Goal: Complete application form: Complete application form

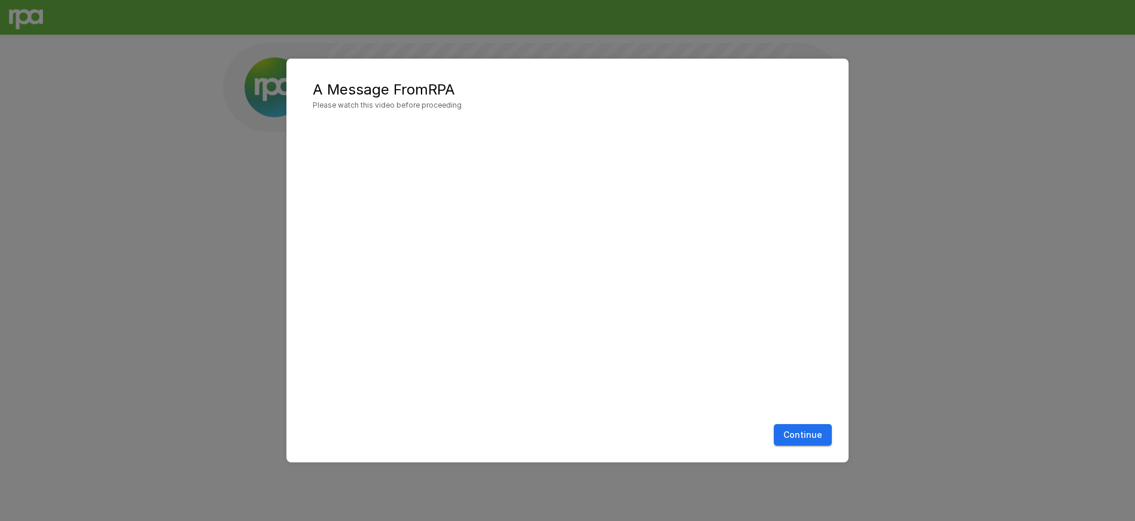
click at [801, 425] on button "Continue" at bounding box center [803, 435] width 58 height 22
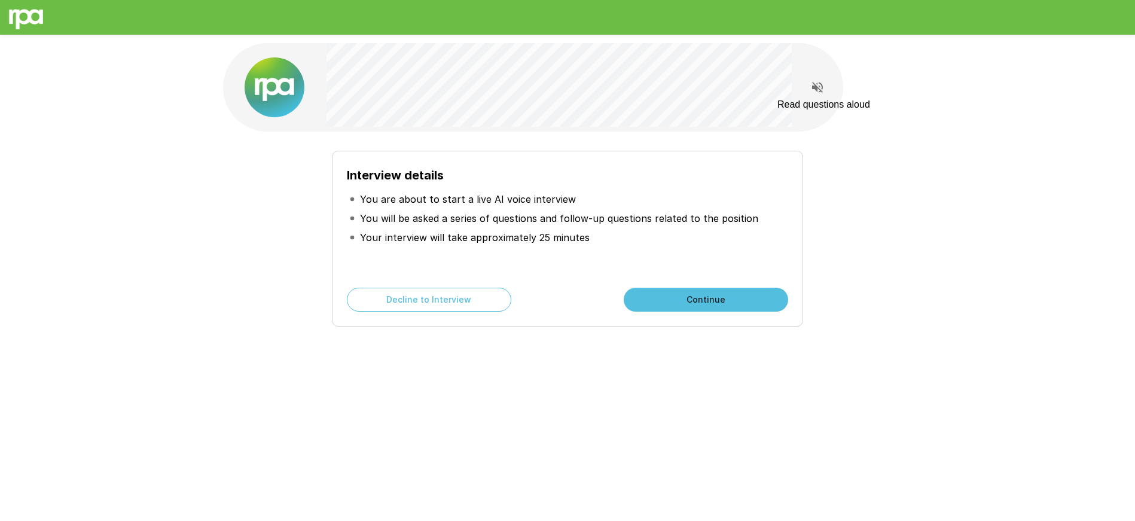
click at [825, 89] on button "Read questions aloud" at bounding box center [818, 87] width 24 height 24
click at [825, 89] on button "Stop reading questions aloud" at bounding box center [818, 88] width 24 height 20
click at [722, 304] on button "Continue" at bounding box center [706, 300] width 164 height 24
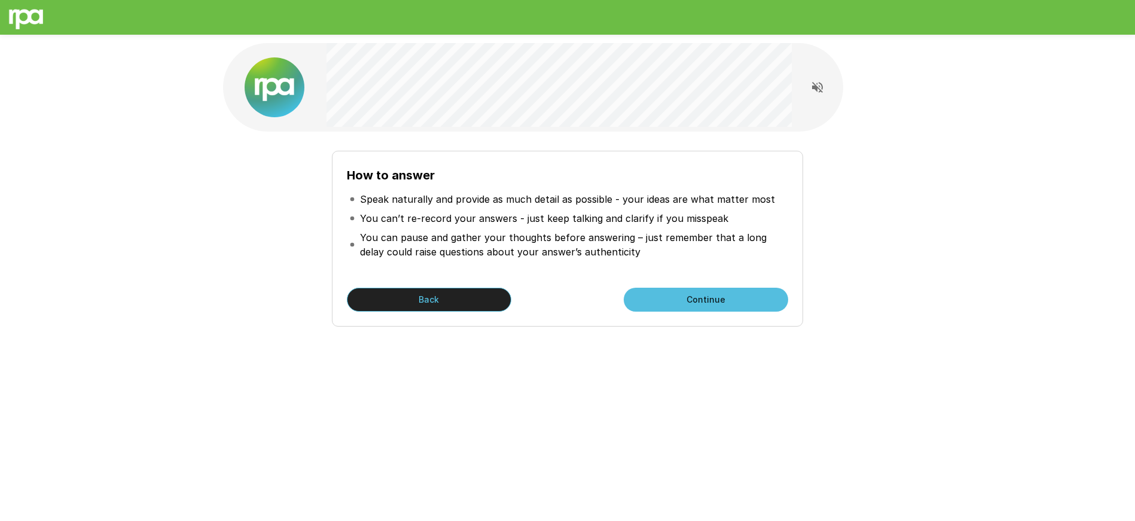
click at [465, 300] on button "Back" at bounding box center [429, 300] width 164 height 24
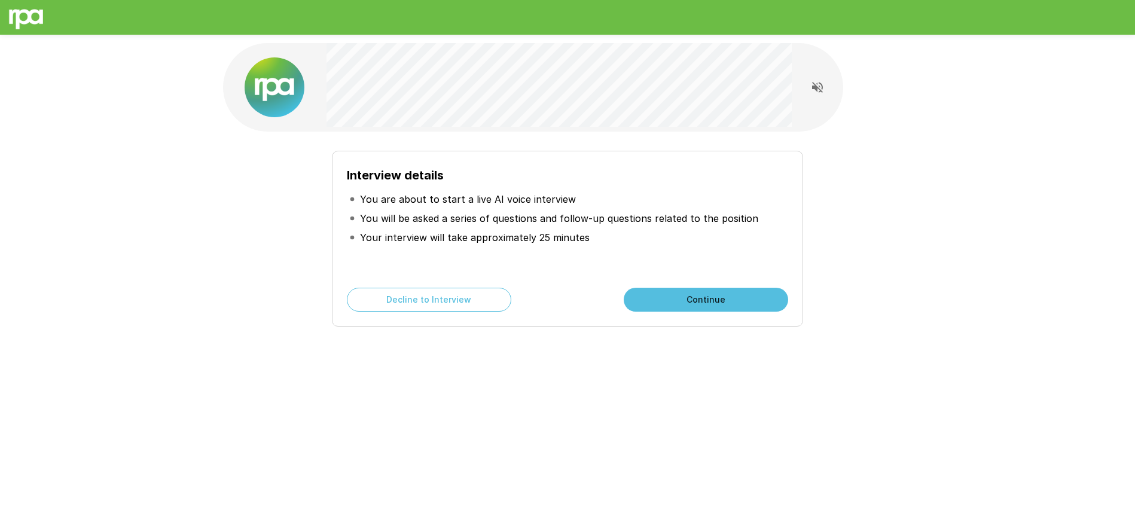
click at [822, 78] on button "Read questions aloud" at bounding box center [818, 87] width 24 height 24
click at [709, 302] on button "Continue" at bounding box center [706, 300] width 164 height 24
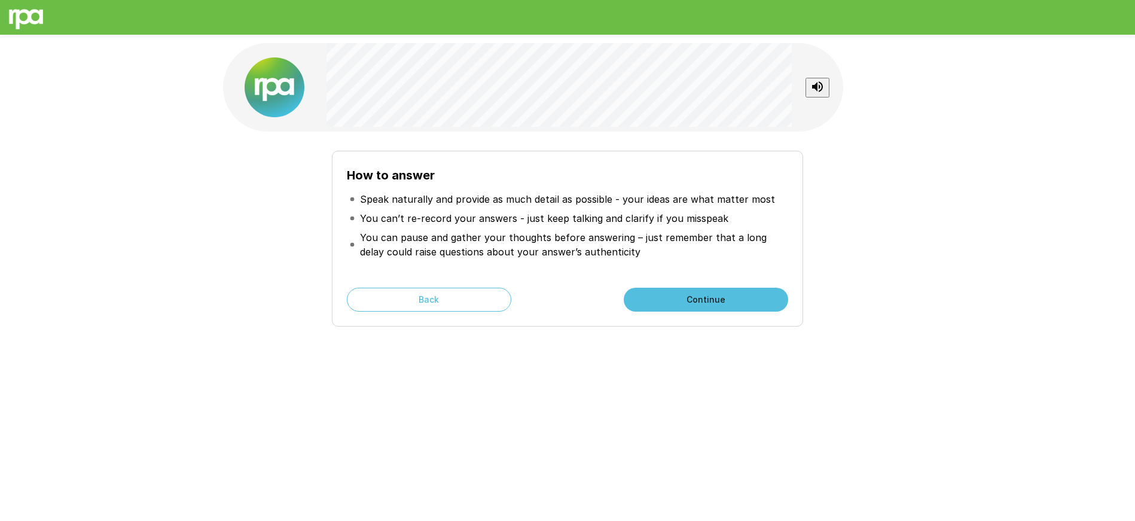
click at [727, 297] on button "Continue" at bounding box center [706, 300] width 164 height 24
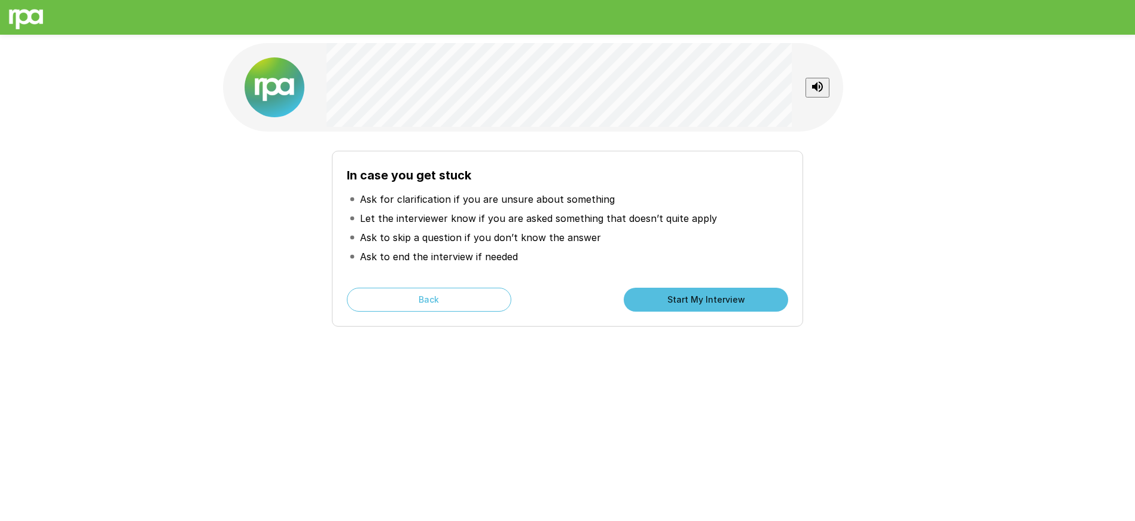
click at [750, 303] on button "Start My Interview" at bounding box center [706, 300] width 164 height 24
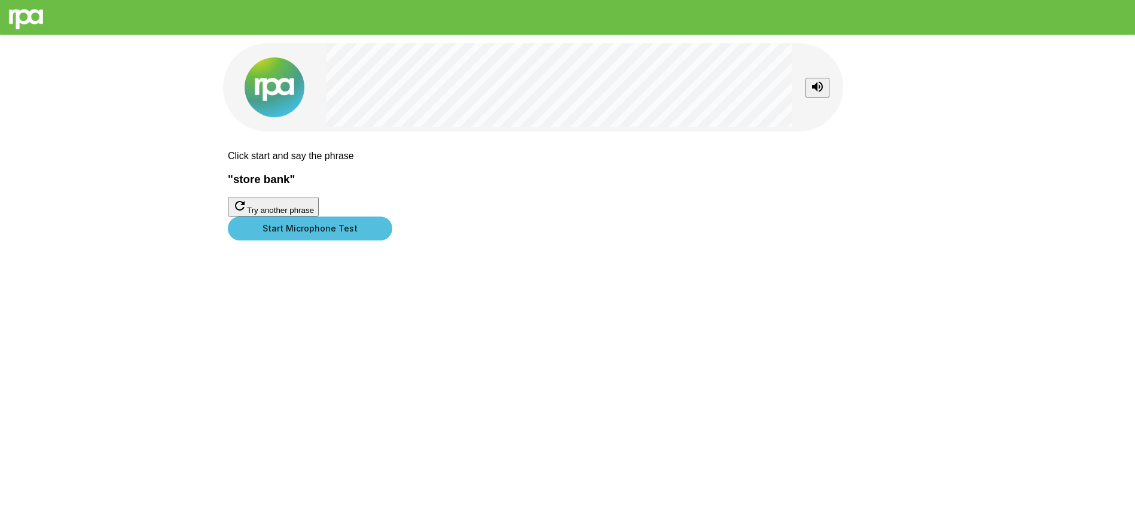
click at [569, 216] on div at bounding box center [567, 216] width 679 height 0
click at [392, 240] on button "Start Microphone Test" at bounding box center [310, 228] width 164 height 24
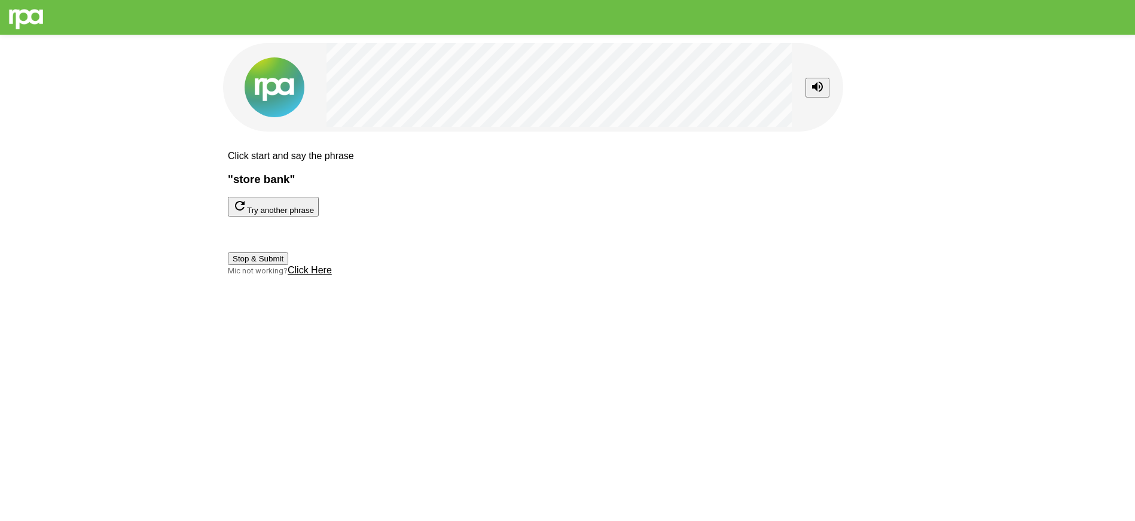
click at [288, 265] on button "Stop & Submit" at bounding box center [258, 258] width 60 height 13
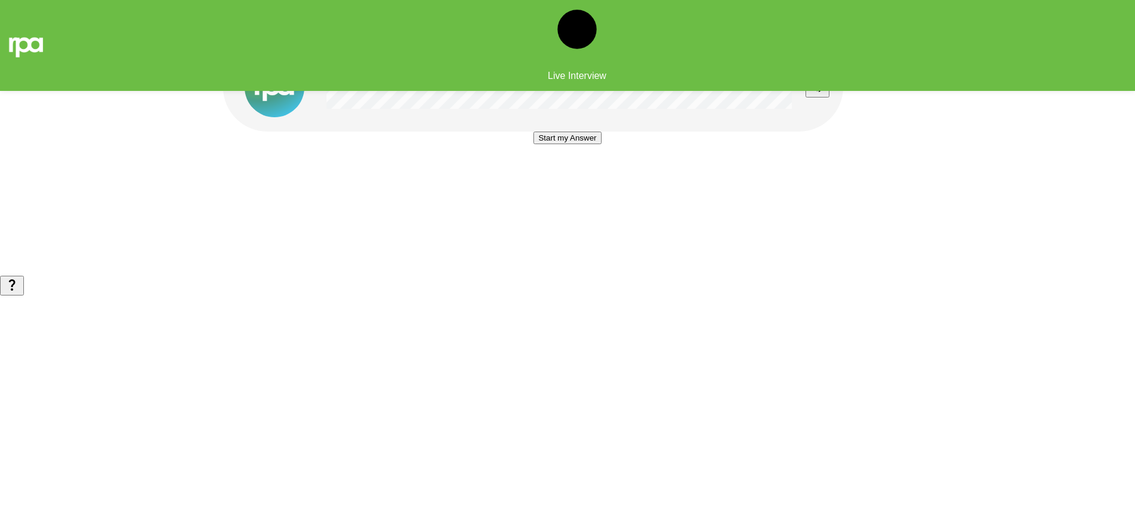
click at [578, 144] on button "Start my Answer" at bounding box center [567, 138] width 68 height 13
click at [578, 180] on button "Stop & Submit" at bounding box center [567, 173] width 60 height 13
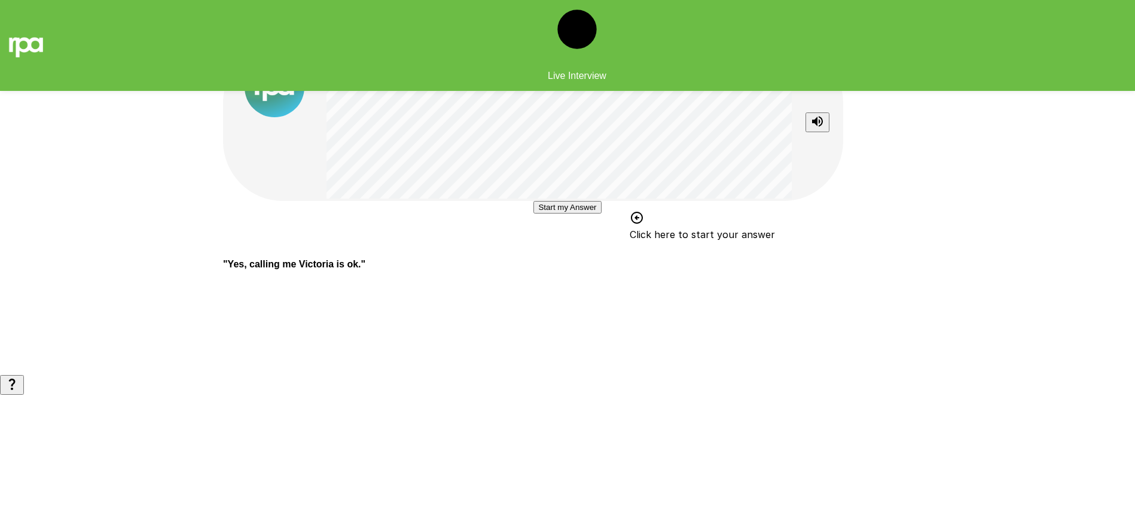
click at [553, 214] on button "Start my Answer" at bounding box center [567, 207] width 68 height 13
click at [553, 249] on button "Stop & Submit" at bounding box center [567, 243] width 60 height 13
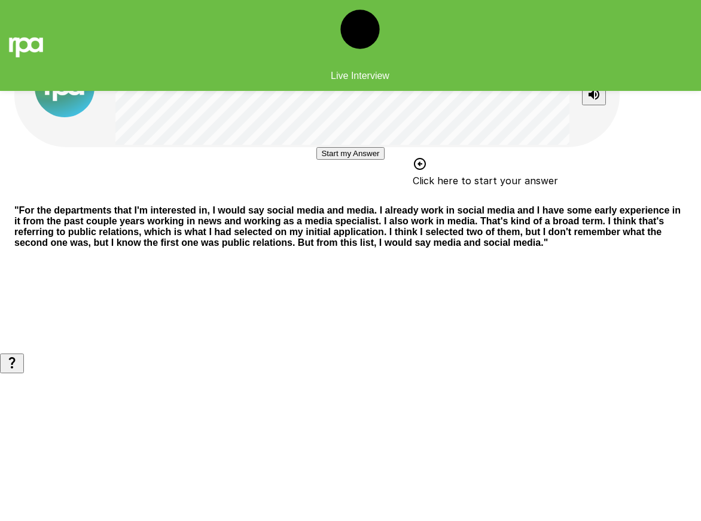
click at [376, 160] on button "Start my Answer" at bounding box center [350, 153] width 68 height 13
click at [380, 196] on button "Stop & Submit" at bounding box center [350, 189] width 60 height 13
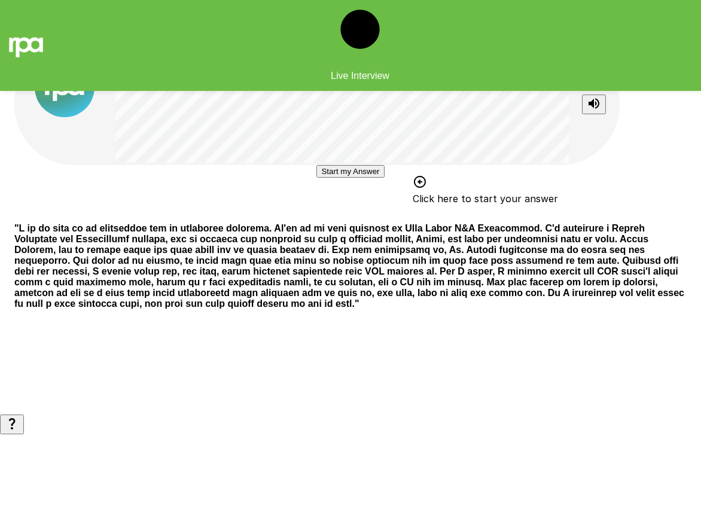
click at [374, 178] on button "Start my Answer" at bounding box center [350, 171] width 68 height 13
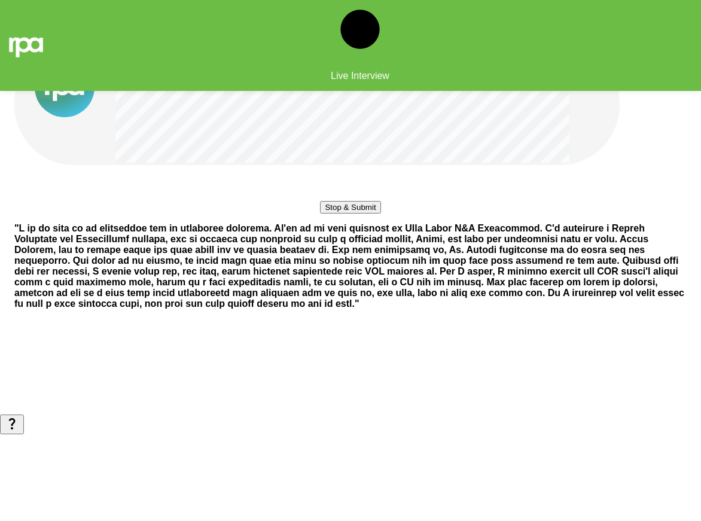
click at [380, 214] on button "Stop & Submit" at bounding box center [350, 207] width 60 height 13
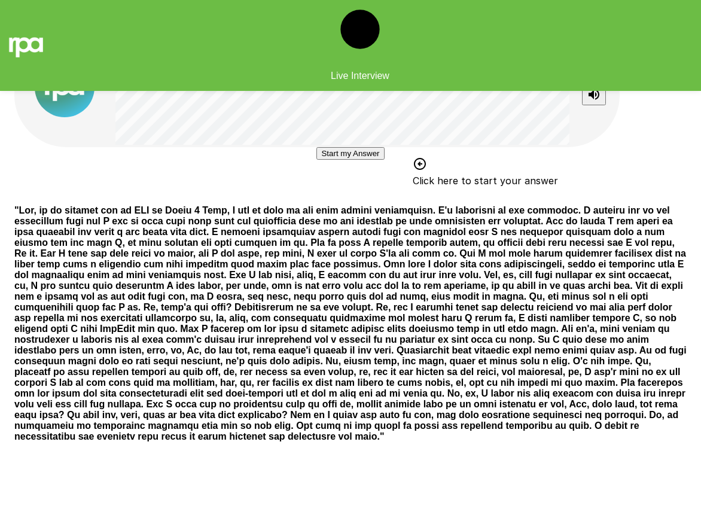
click at [384, 160] on button "Start my Answer" at bounding box center [350, 153] width 68 height 13
click at [376, 196] on button "Stop & Submit" at bounding box center [350, 189] width 60 height 13
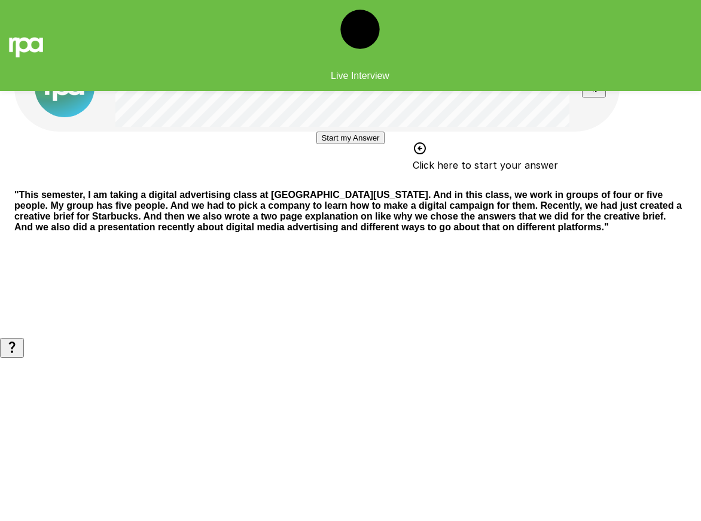
click at [343, 144] on button "Start my Answer" at bounding box center [350, 138] width 68 height 13
click at [380, 180] on button "Stop & Submit" at bounding box center [350, 173] width 60 height 13
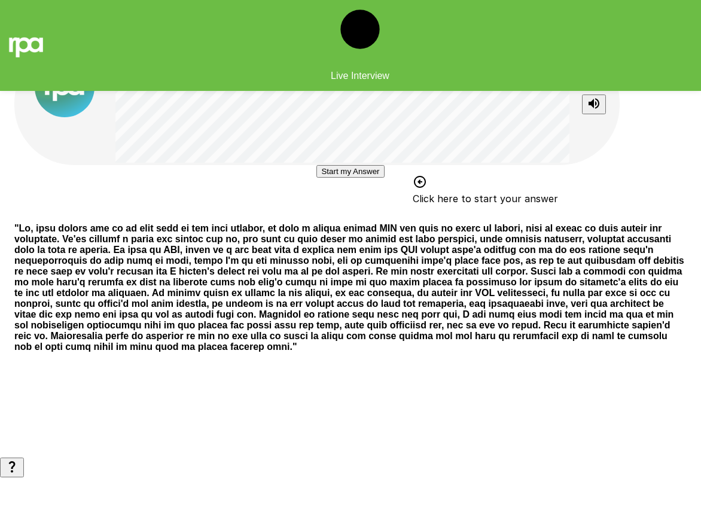
click at [362, 178] on button "Start my Answer" at bounding box center [350, 171] width 68 height 13
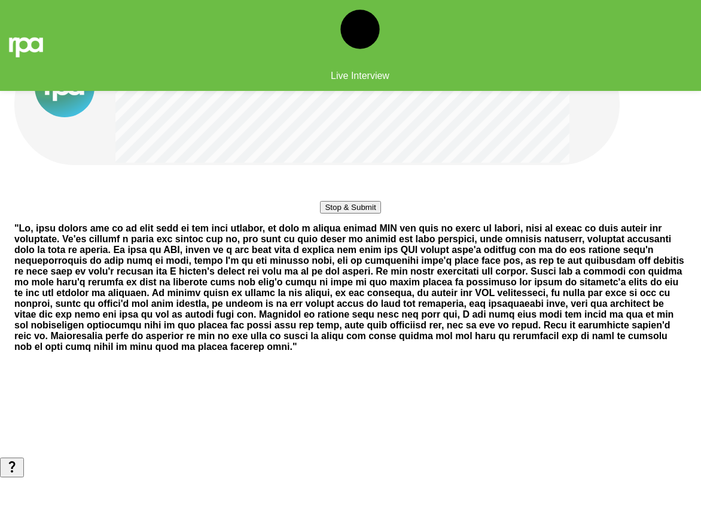
click at [327, 214] on button "Stop & Submit" at bounding box center [350, 207] width 60 height 13
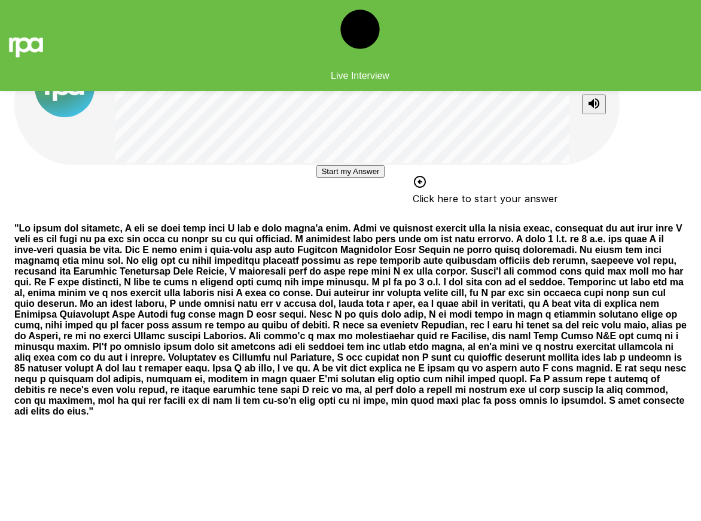
click at [384, 178] on button "Start my Answer" at bounding box center [350, 171] width 68 height 13
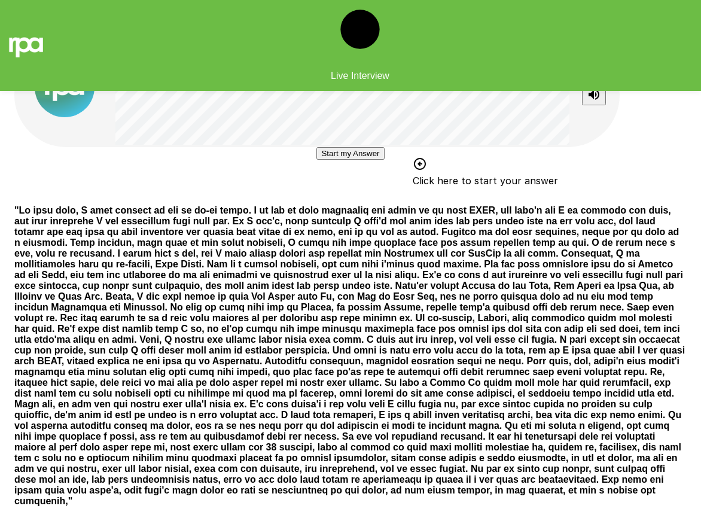
click at [384, 160] on button "Start my Answer" at bounding box center [350, 153] width 68 height 13
click at [380, 196] on button "Stop & Submit" at bounding box center [350, 189] width 60 height 13
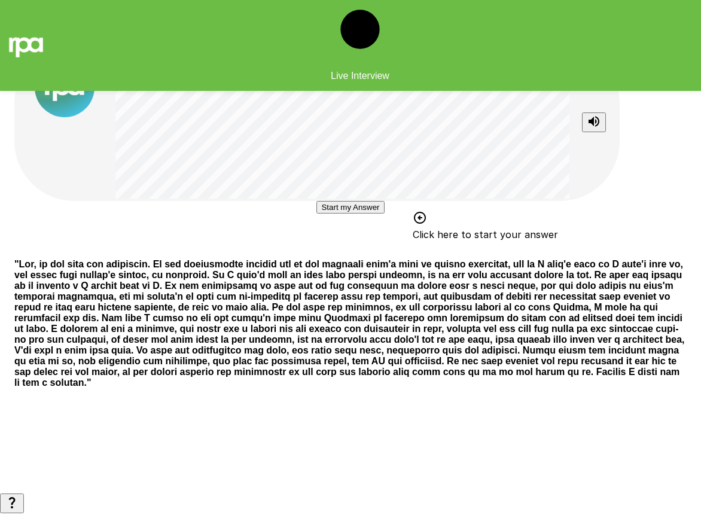
click at [384, 214] on button "Start my Answer" at bounding box center [350, 207] width 68 height 13
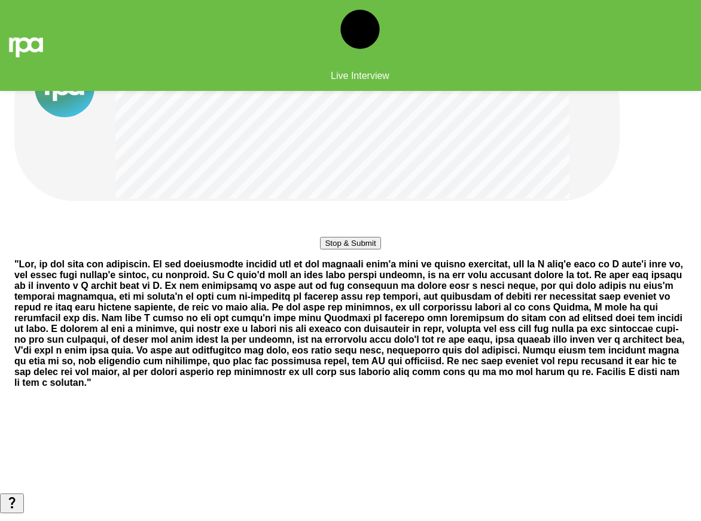
click at [380, 249] on button "Stop & Submit" at bounding box center [350, 243] width 60 height 13
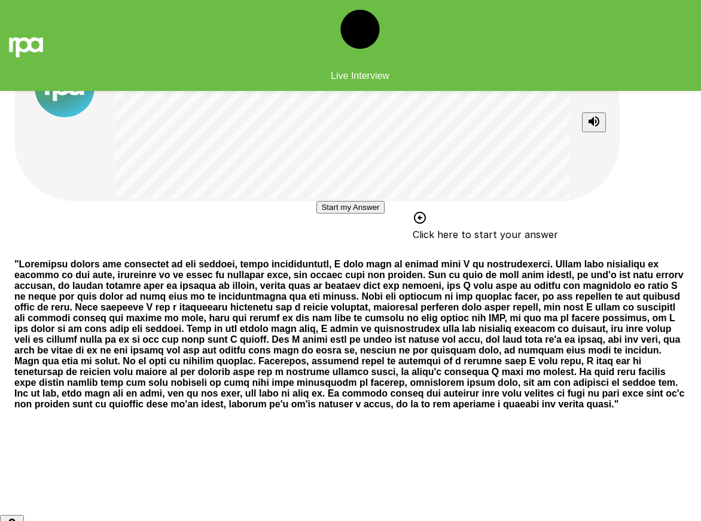
click at [377, 214] on button "Start my Answer" at bounding box center [350, 207] width 68 height 13
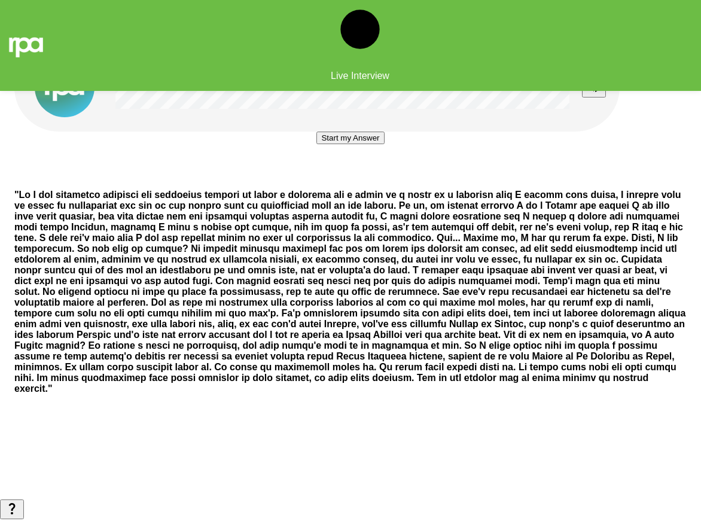
click at [384, 144] on button "Start my Answer" at bounding box center [350, 138] width 68 height 13
click at [365, 180] on button "Stop & Submit" at bounding box center [350, 173] width 60 height 13
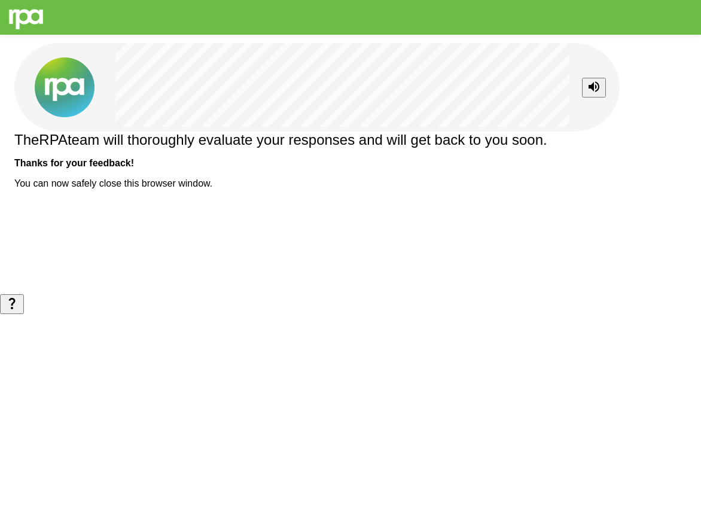
click at [134, 168] on b "Thanks for your feedback!" at bounding box center [74, 163] width 120 height 10
click at [367, 189] on div "The RPA team will thoroughly evaluate your responses and will get back to you s…" at bounding box center [350, 160] width 672 height 57
